Goal: Task Accomplishment & Management: Use online tool/utility

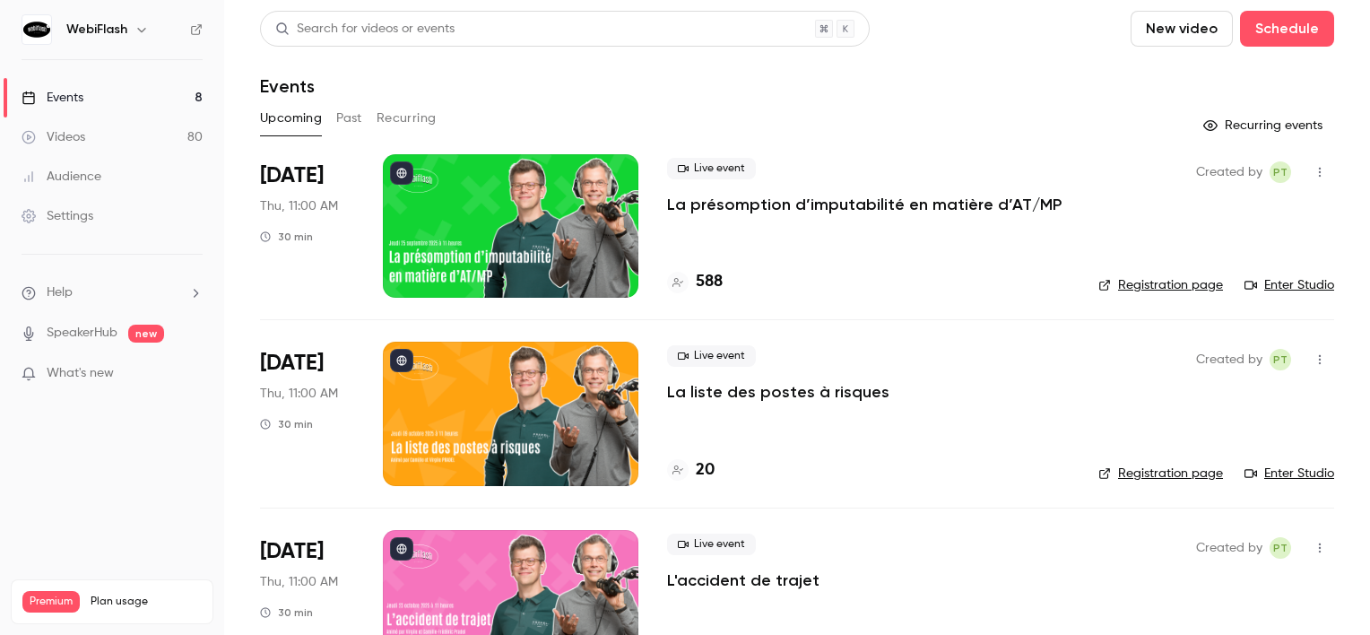
click at [577, 231] on div at bounding box center [511, 225] width 256 height 143
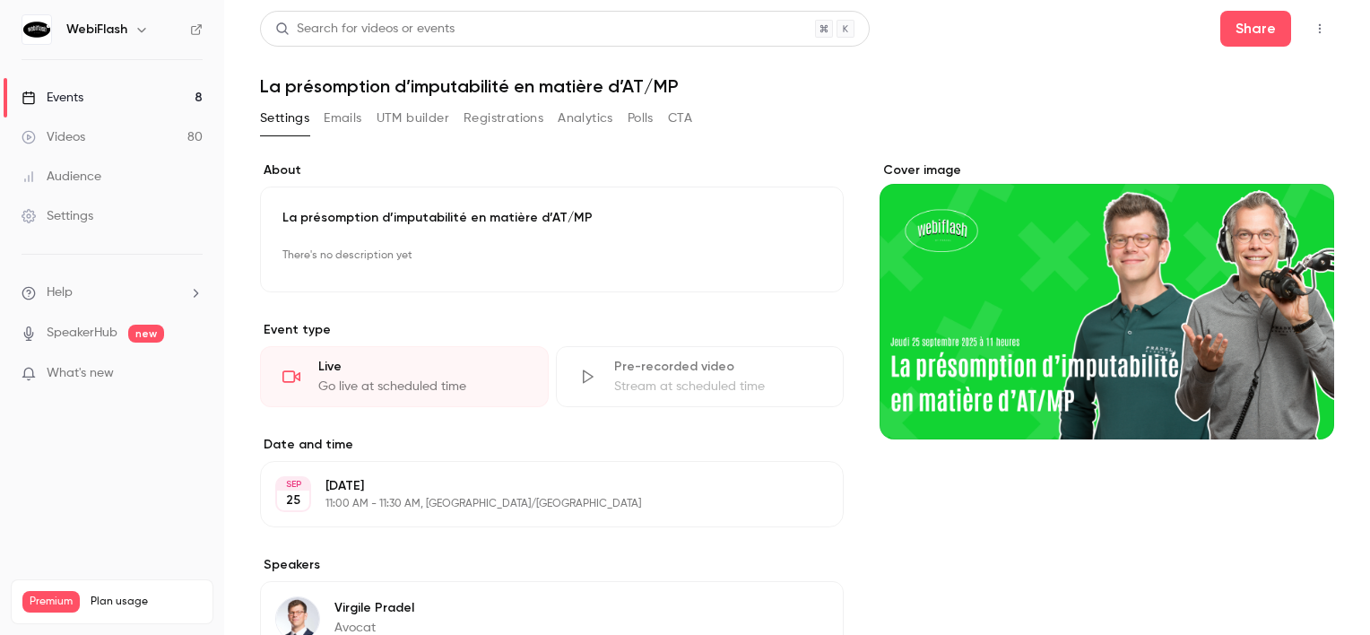
click at [549, 113] on div "Settings Emails UTM builder Registrations Analytics Polls CTA" at bounding box center [476, 118] width 432 height 29
click at [523, 111] on button "Registrations" at bounding box center [504, 118] width 80 height 29
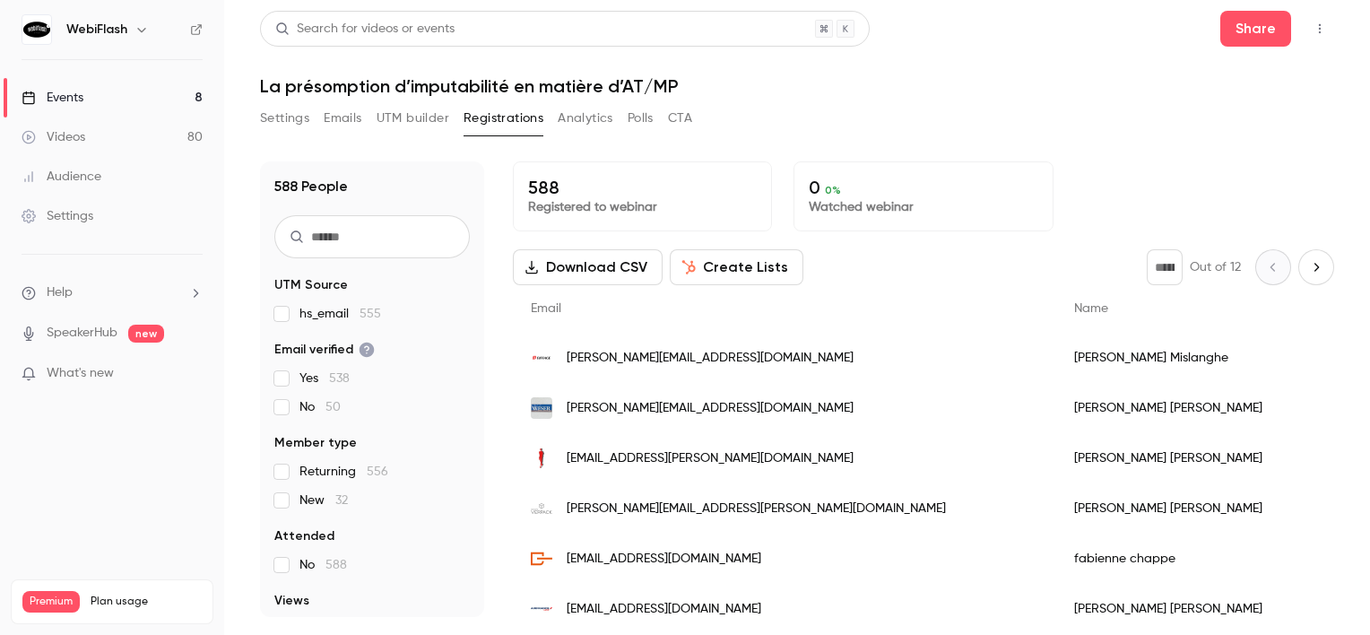
click at [187, 100] on link "Events 8" at bounding box center [112, 97] width 224 height 39
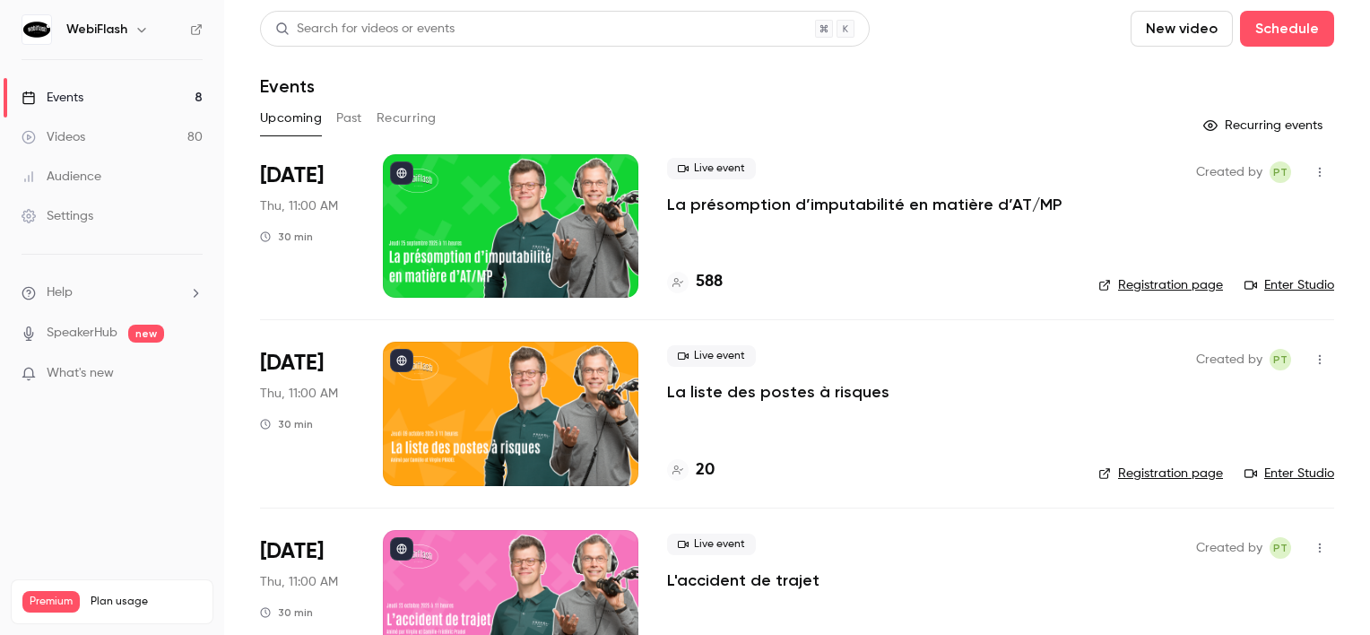
click at [634, 256] on div at bounding box center [511, 225] width 256 height 143
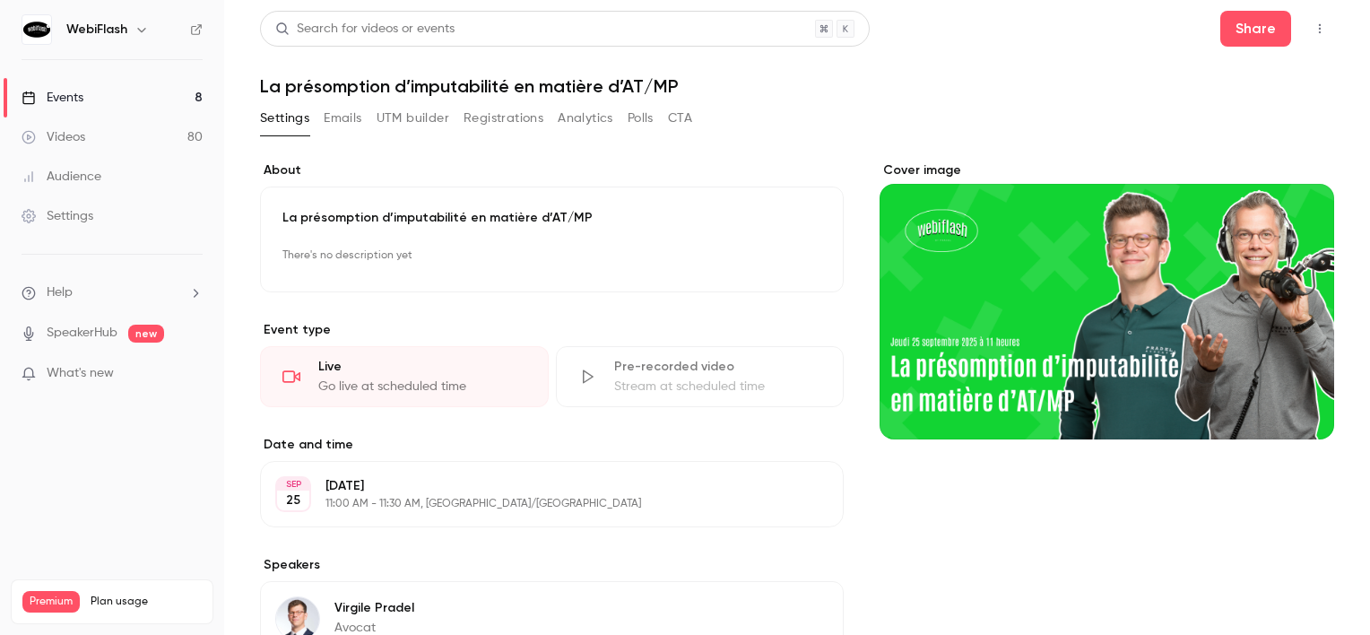
click at [1316, 24] on button "button" at bounding box center [1320, 28] width 29 height 29
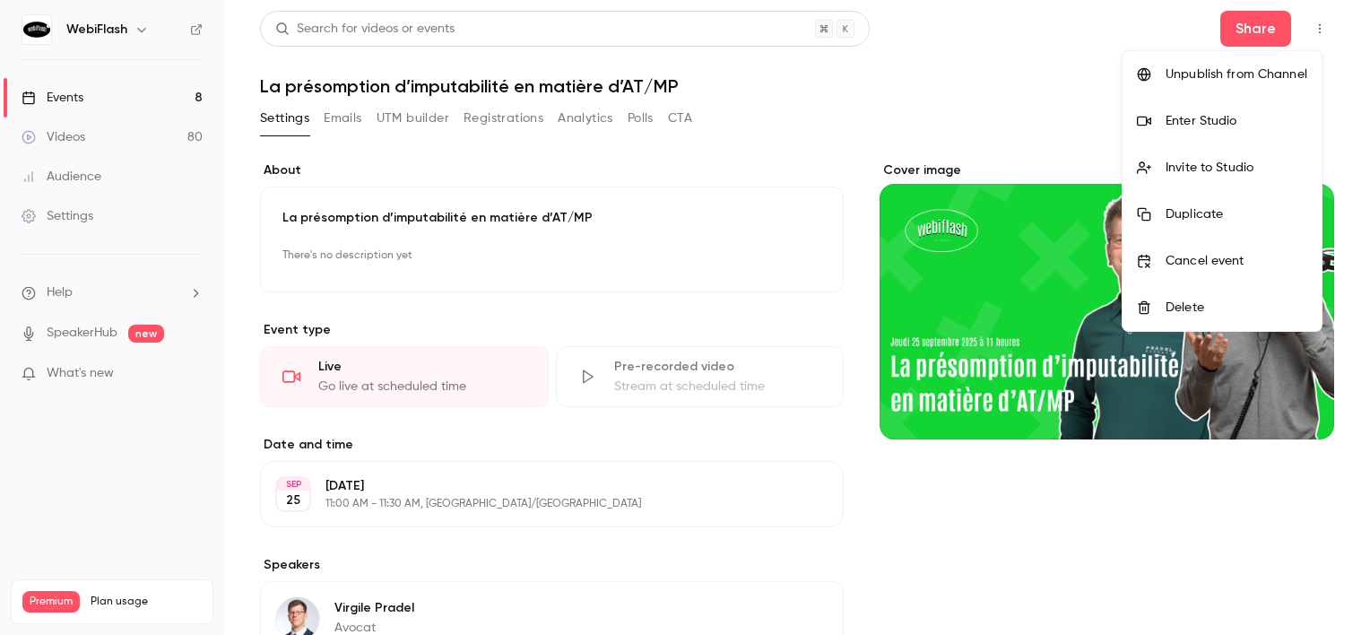
click at [1232, 122] on div "Enter Studio" at bounding box center [1237, 121] width 142 height 18
